Goal: Task Accomplishment & Management: Manage account settings

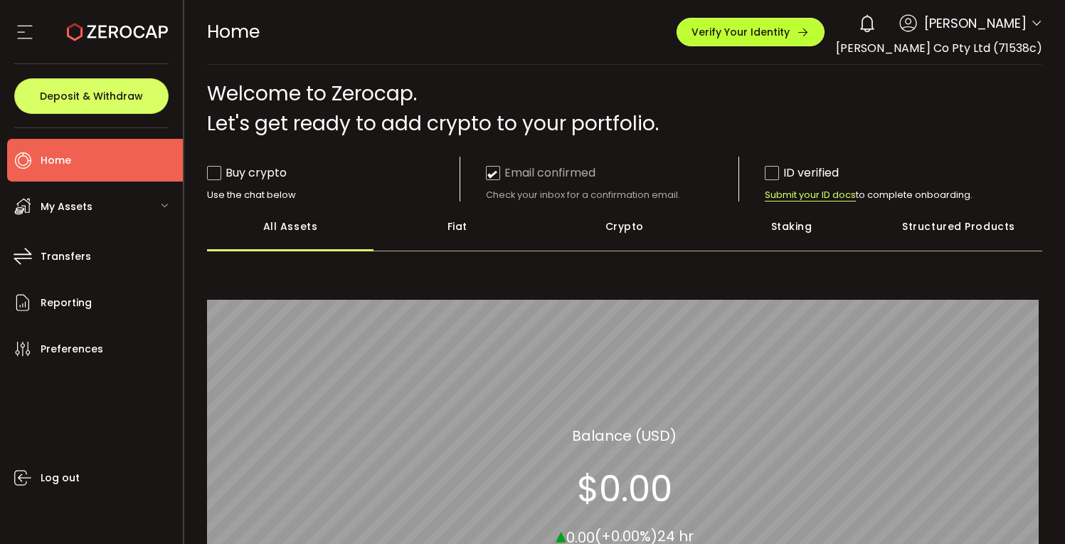
click at [806, 37] on icon "button" at bounding box center [803, 32] width 13 height 13
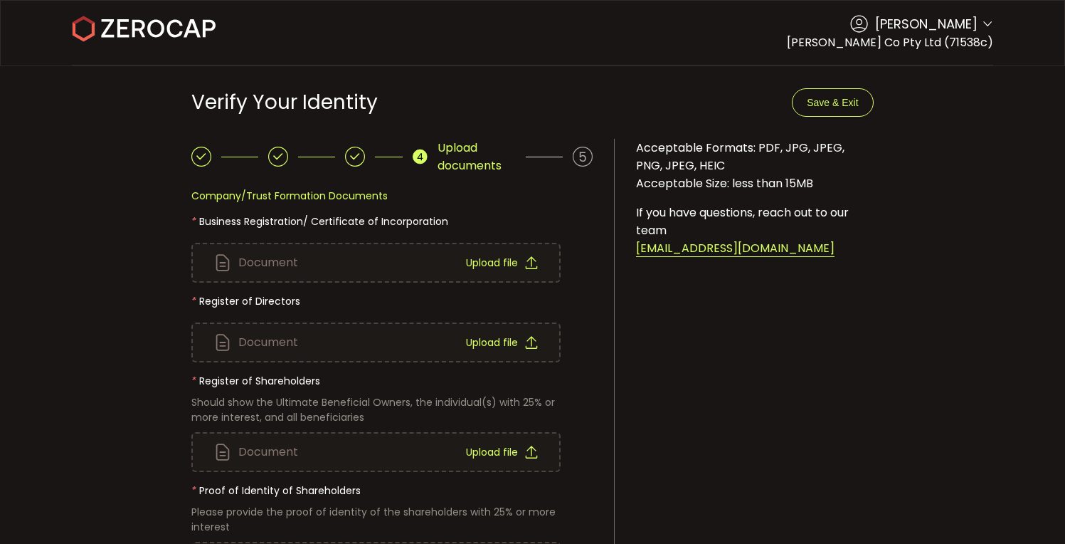
click at [983, 25] on icon at bounding box center [987, 24] width 11 height 11
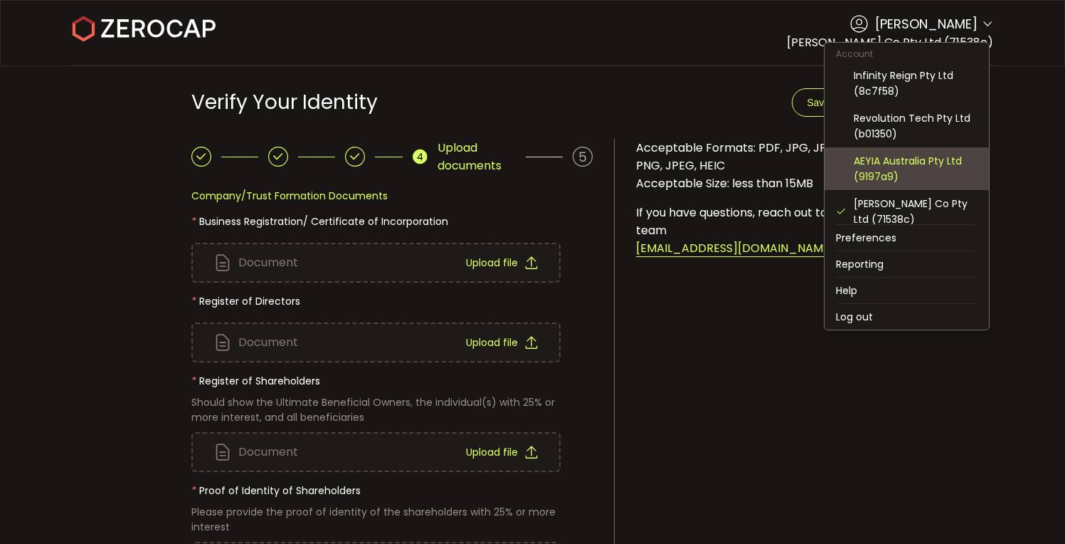
click at [933, 152] on div "AEYIA Australia Pty Ltd (9197a9)" at bounding box center [907, 168] width 142 height 43
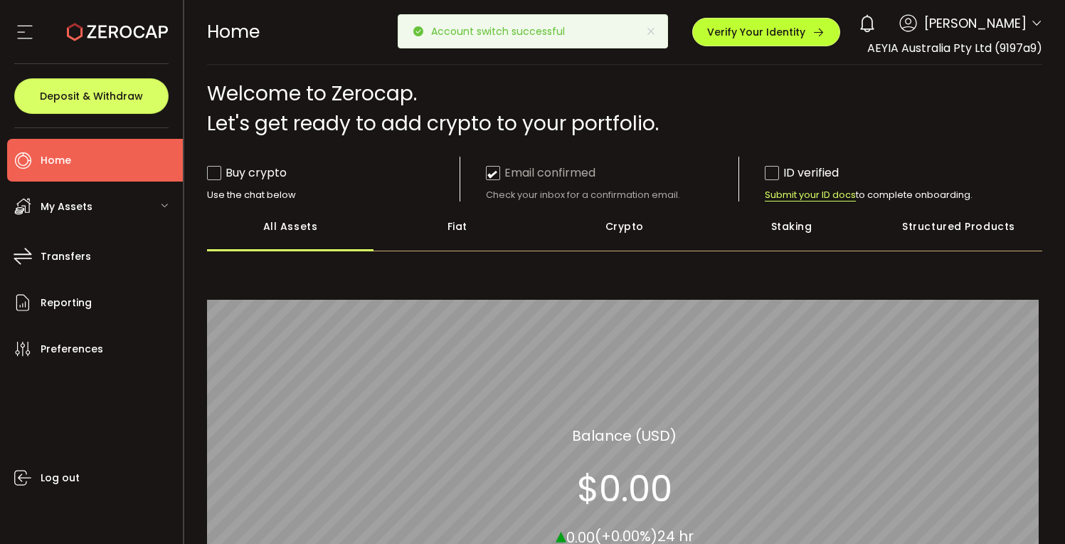
click at [809, 41] on button "Verify Your Identity" at bounding box center [767, 32] width 148 height 28
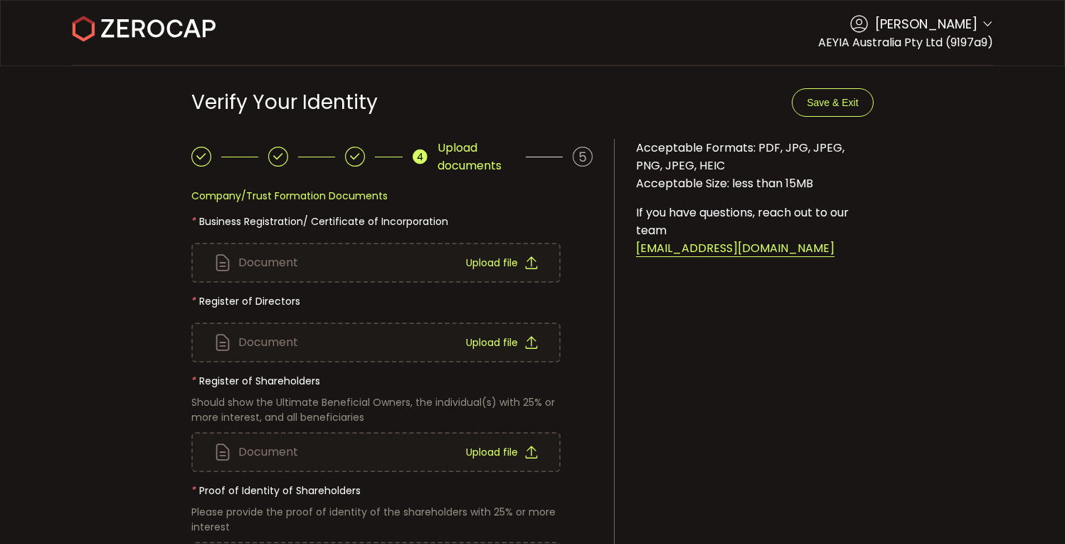
click at [977, 25] on div "[PERSON_NAME] Account Infinity Reign Pty Ltd (8c7f58) Revolution Tech Pty Ltd (…" at bounding box center [922, 23] width 143 height 19
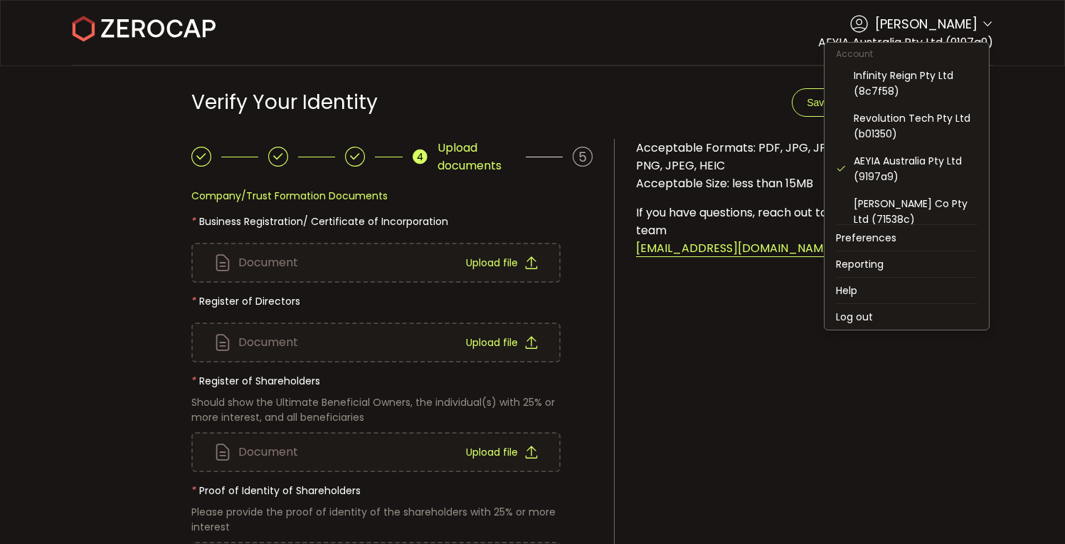
click at [982, 25] on icon at bounding box center [987, 24] width 11 height 11
click at [925, 197] on div "[PERSON_NAME] Co Pty Ltd (71538c)" at bounding box center [916, 211] width 124 height 31
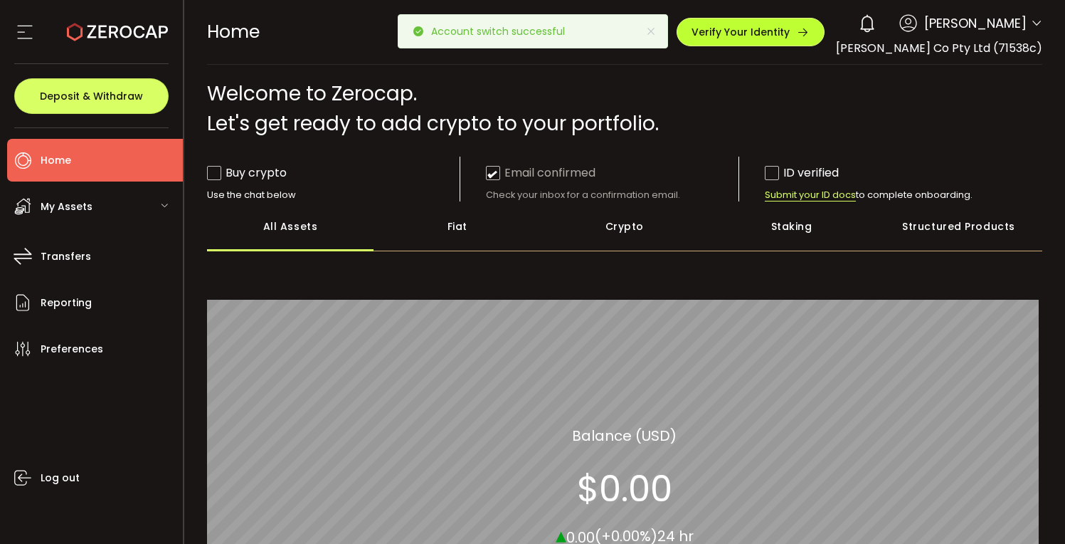
click at [777, 33] on span "Verify Your Identity" at bounding box center [741, 32] width 98 height 10
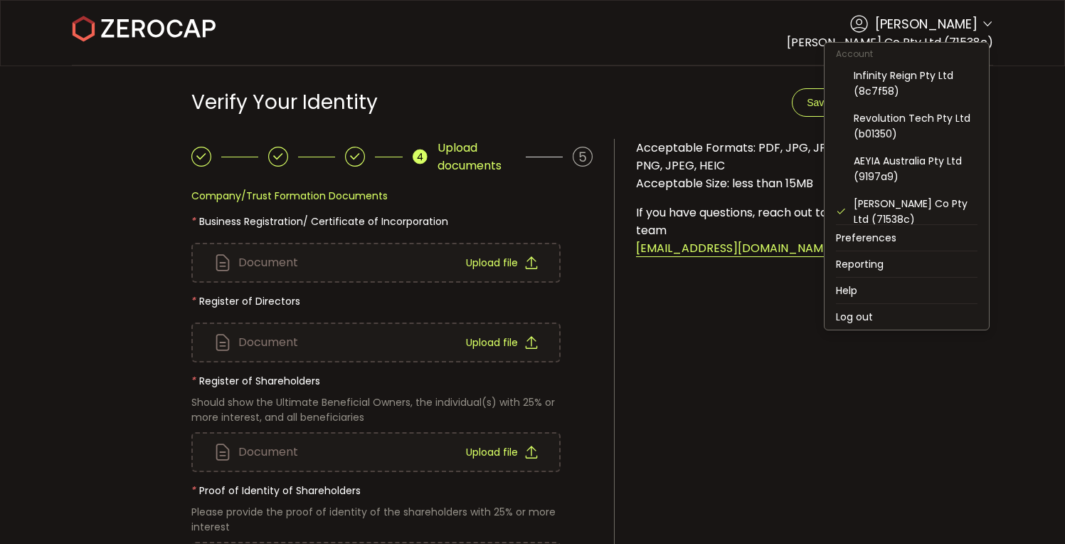
click at [983, 25] on icon at bounding box center [987, 24] width 11 height 11
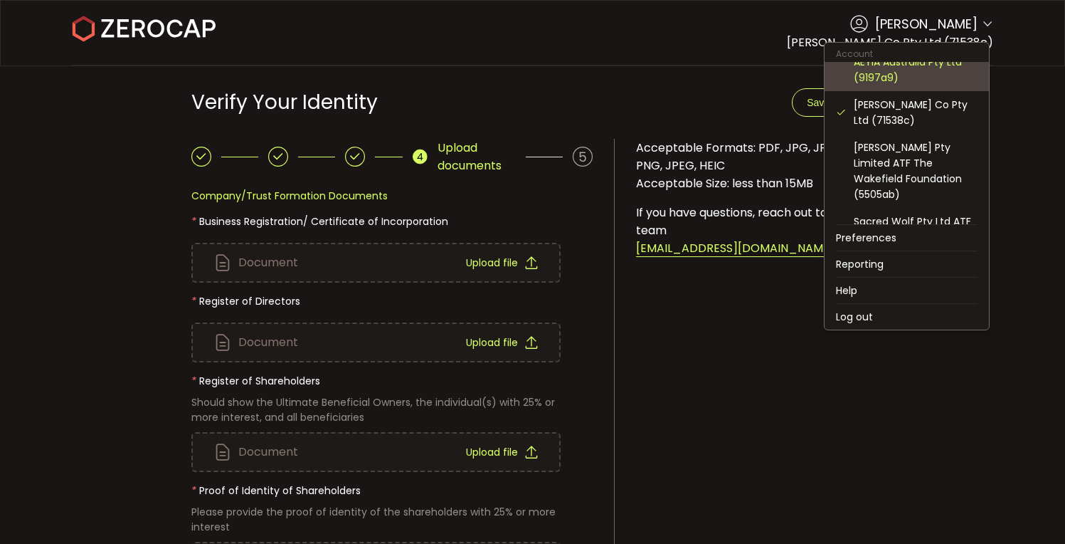
scroll to position [141, 0]
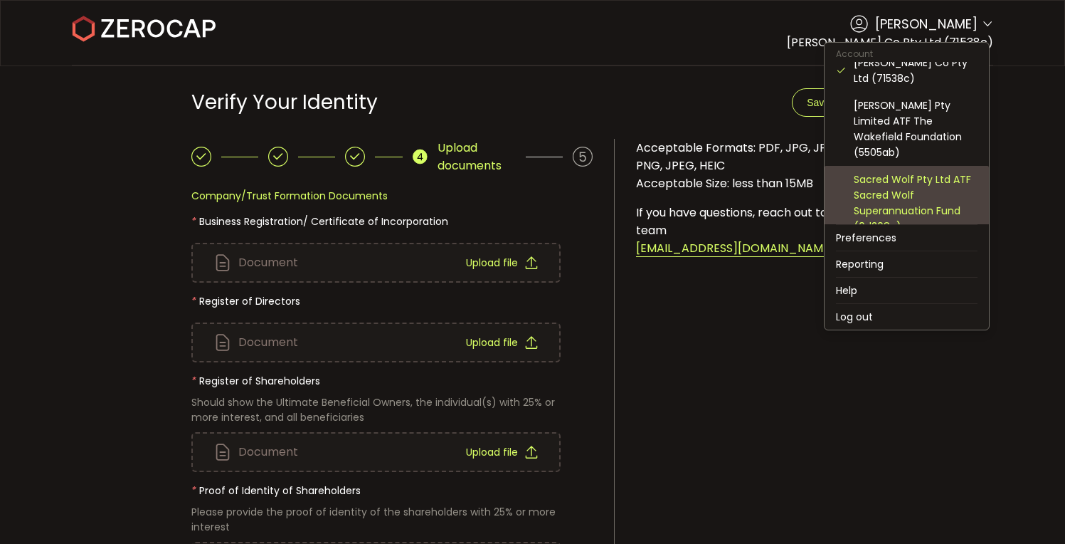
click at [921, 184] on div "Sacred Wolf Pty Ltd ATF Sacred Wolf Superannuation Fund (0d208c)" at bounding box center [916, 203] width 124 height 63
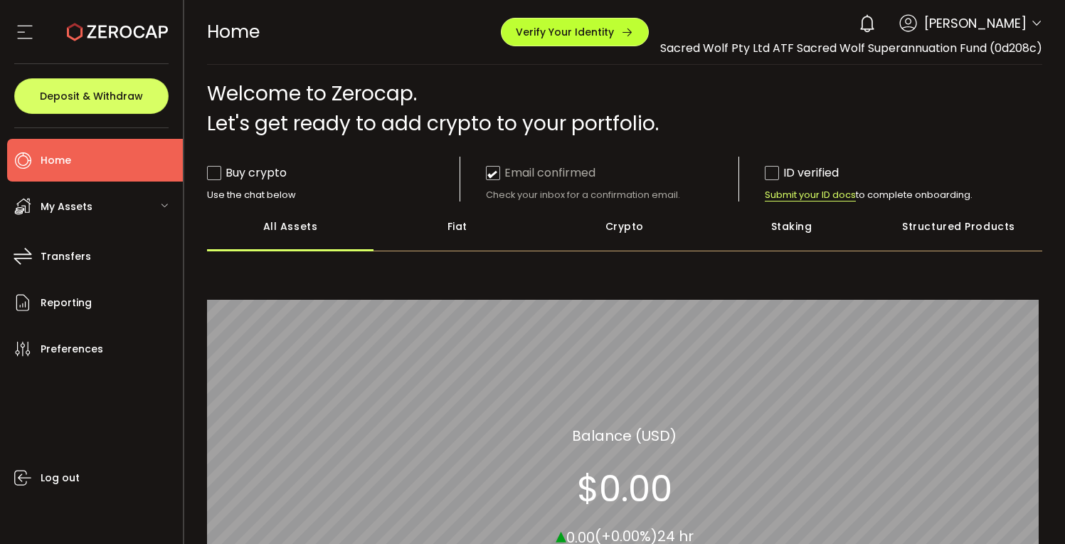
click at [613, 31] on div "Verify Your Identity" at bounding box center [575, 32] width 118 height 13
